Goal: Transaction & Acquisition: Obtain resource

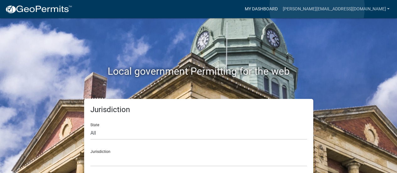
click at [280, 8] on link "My Dashboard" at bounding box center [261, 9] width 38 height 12
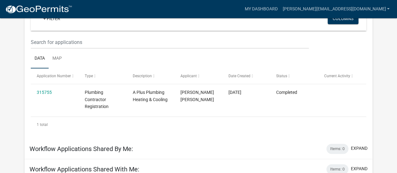
scroll to position [118, 0]
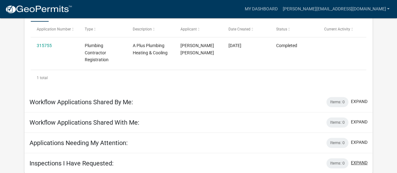
click at [359, 162] on button "expand" at bounding box center [359, 162] width 17 height 7
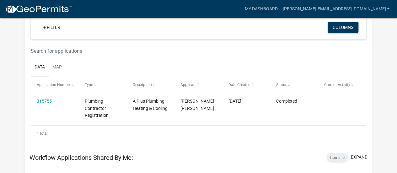
scroll to position [0, 0]
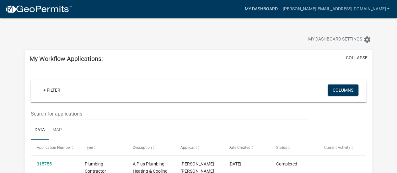
click at [280, 10] on link "My Dashboard" at bounding box center [261, 9] width 38 height 12
click at [356, 40] on span "My Dashboard Settings" at bounding box center [335, 40] width 54 height 8
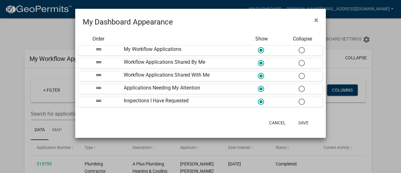
click at [385, 63] on ngb-modal-window "My Dashboard Appearance × Order Show Collapse drag_handle My Workflow Applicati…" at bounding box center [200, 86] width 401 height 173
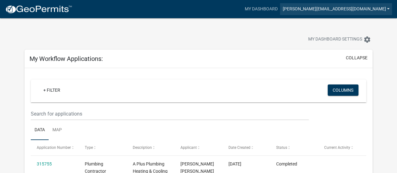
click at [380, 8] on link "[PERSON_NAME][EMAIL_ADDRESS][DOMAIN_NAME]" at bounding box center [336, 9] width 112 height 12
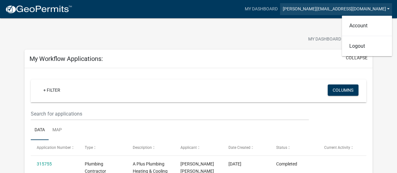
click at [380, 8] on link "[PERSON_NAME][EMAIL_ADDRESS][DOMAIN_NAME]" at bounding box center [336, 9] width 112 height 12
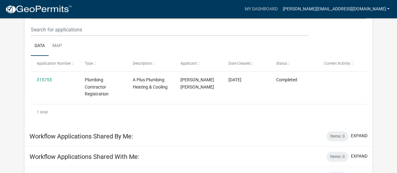
scroll to position [94, 0]
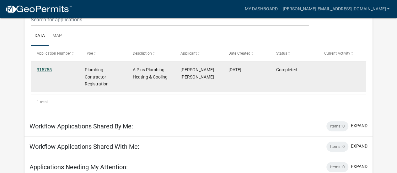
click at [44, 70] on link "315755" at bounding box center [44, 69] width 15 height 5
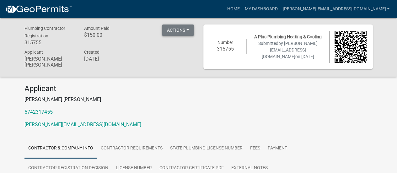
click at [174, 29] on button "Actions" at bounding box center [178, 29] width 32 height 11
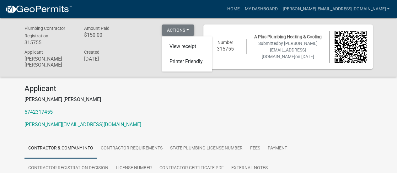
click at [174, 29] on button "Actions" at bounding box center [178, 29] width 32 height 11
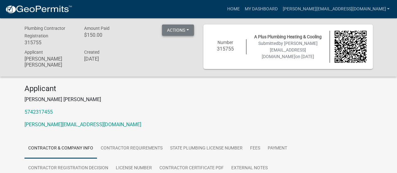
click at [174, 29] on button "Actions" at bounding box center [178, 29] width 32 height 11
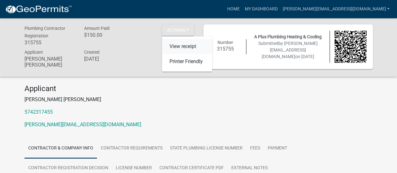
click at [189, 46] on link "View receipt" at bounding box center [187, 46] width 50 height 15
